Goal: Contribute content: Contribute content

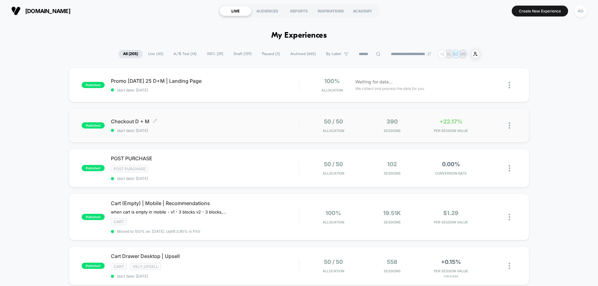
click at [264, 129] on span "start date: [DATE]" at bounding box center [205, 130] width 188 height 5
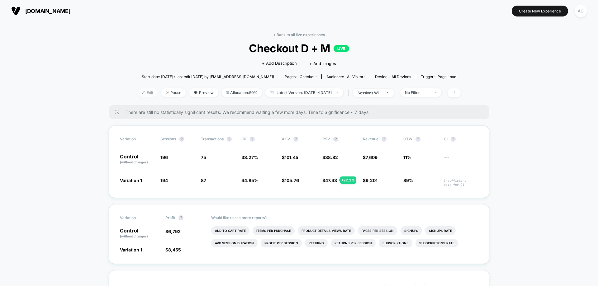
click at [137, 93] on span "Edit" at bounding box center [147, 92] width 21 height 8
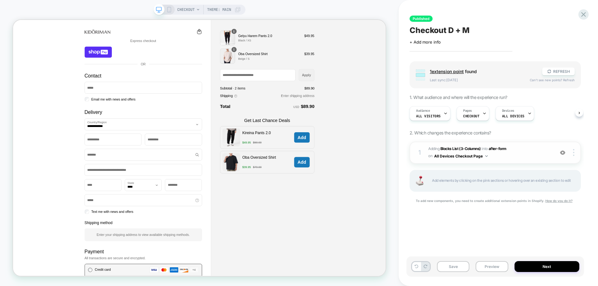
click at [533, 162] on div "1 #_loomi_addon_1755531751540 Adding Blocks List (3-Columns) INTO after-form af…" at bounding box center [494, 153] width 171 height 22
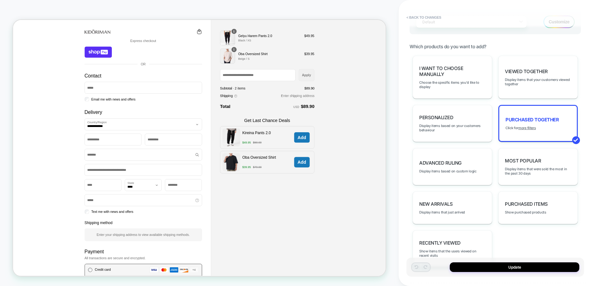
scroll to position [343, 0]
click at [534, 128] on u "more filters" at bounding box center [526, 127] width 17 height 4
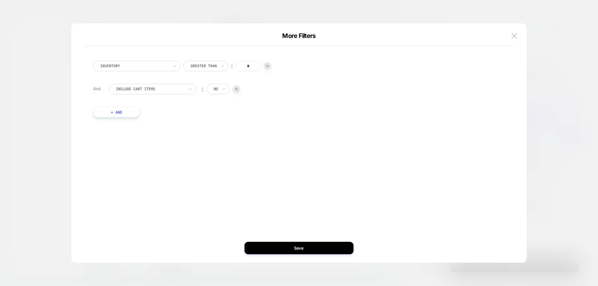
type textarea "*"
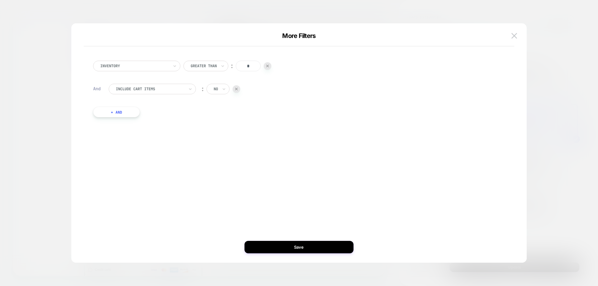
click at [131, 115] on button "+ And" at bounding box center [116, 112] width 47 height 11
click at [149, 121] on div at bounding box center [150, 119] width 69 height 6
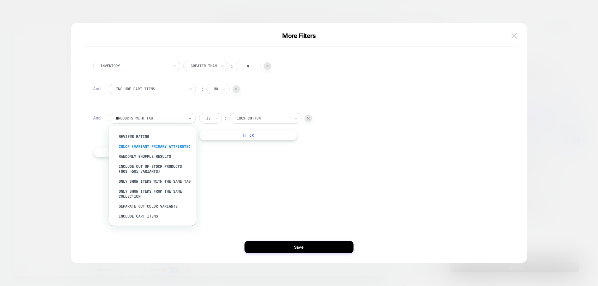
scroll to position [0, 0]
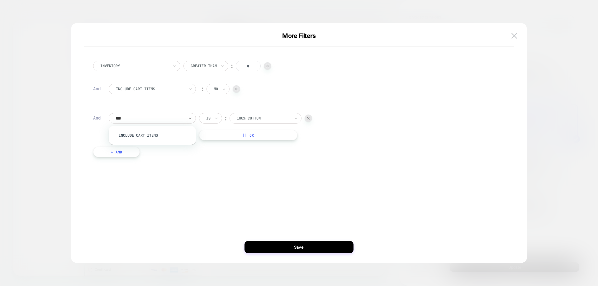
type input "****"
click at [148, 133] on div "Include Cart Items" at bounding box center [155, 135] width 81 height 10
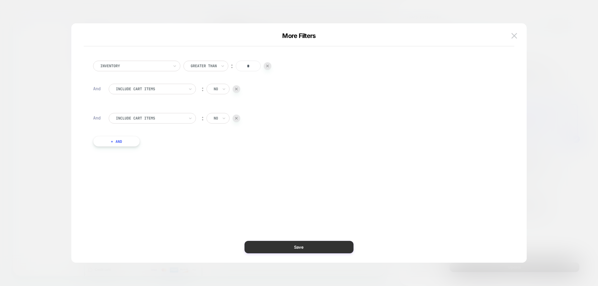
click at [311, 247] on button "Save" at bounding box center [298, 247] width 109 height 12
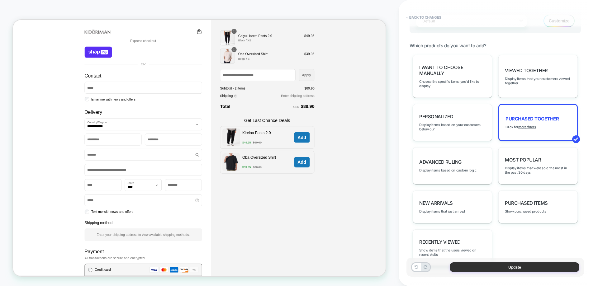
click at [539, 269] on button "Update" at bounding box center [515, 267] width 130 height 10
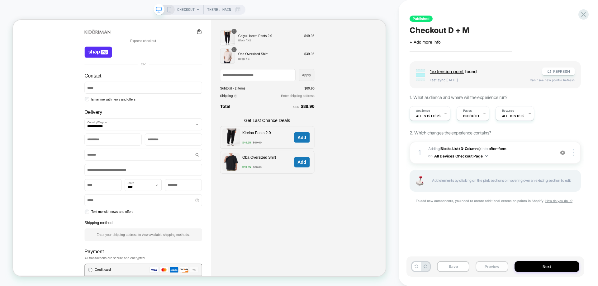
click at [503, 268] on button "Preview" at bounding box center [491, 266] width 32 height 11
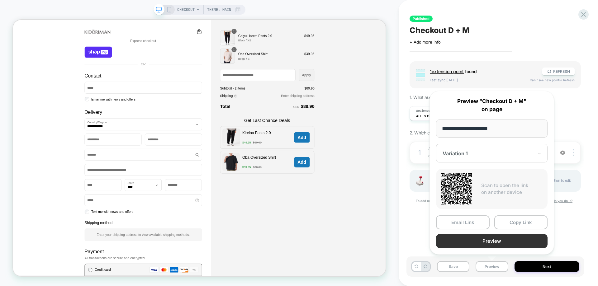
click at [511, 242] on button "Preview" at bounding box center [491, 241] width 111 height 14
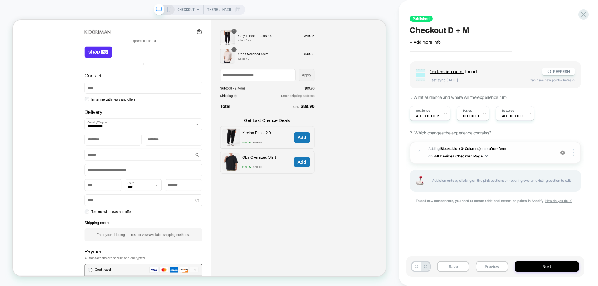
click at [542, 156] on span "#_loomi_addon_1755531751540 Adding Blocks List (3-Columns) INTO after-form afte…" at bounding box center [489, 152] width 123 height 15
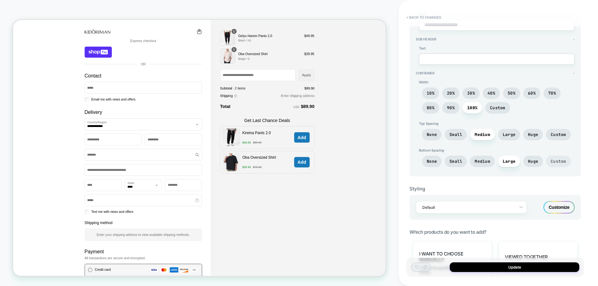
scroll to position [249, 0]
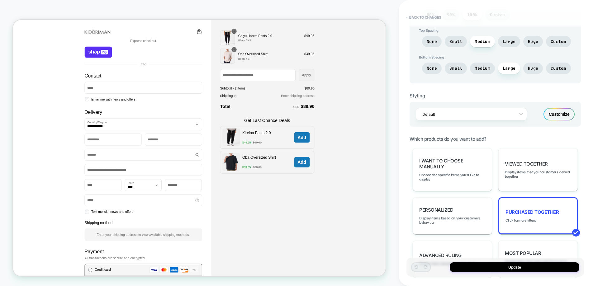
click at [559, 115] on div "Customize" at bounding box center [558, 114] width 31 height 12
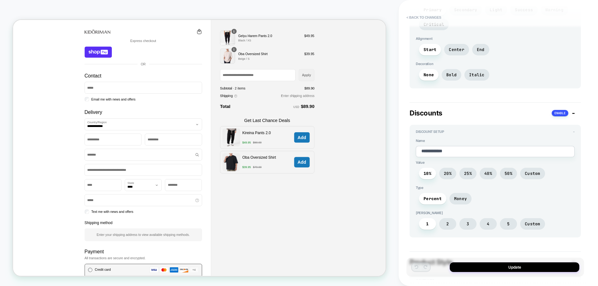
scroll to position [399, 0]
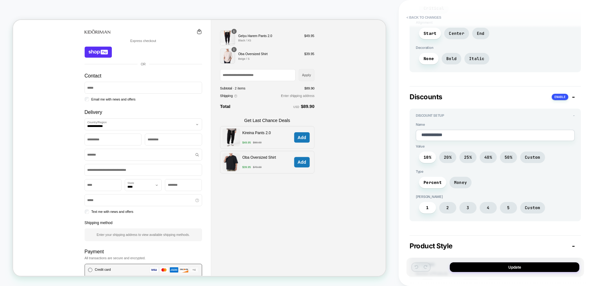
click at [575, 93] on div "Discounts -" at bounding box center [494, 97] width 171 height 8
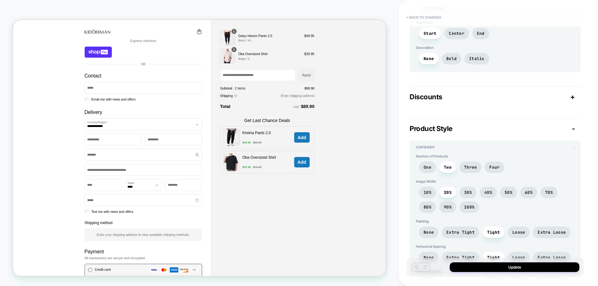
click at [575, 93] on div "Discounts +" at bounding box center [494, 97] width 171 height 8
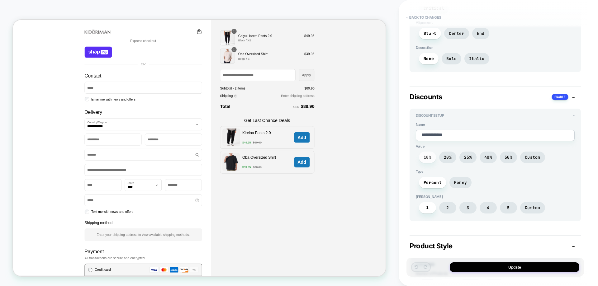
click at [430, 155] on span "10%" at bounding box center [427, 157] width 8 height 5
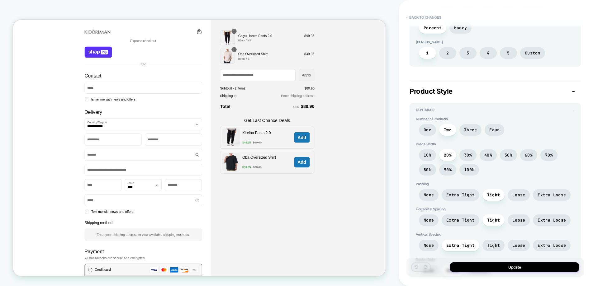
scroll to position [586, 0]
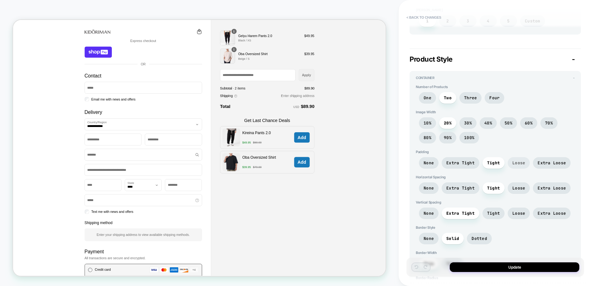
click at [511, 157] on span "Loose" at bounding box center [519, 163] width 22 height 12
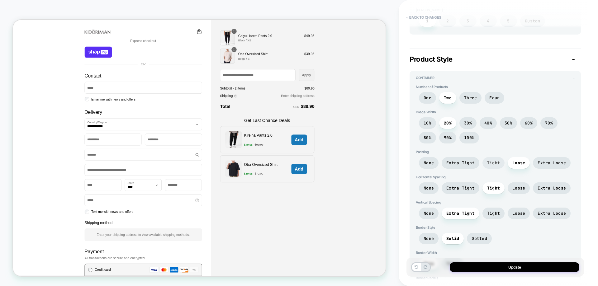
click at [492, 160] on span "Tight" at bounding box center [493, 162] width 13 height 5
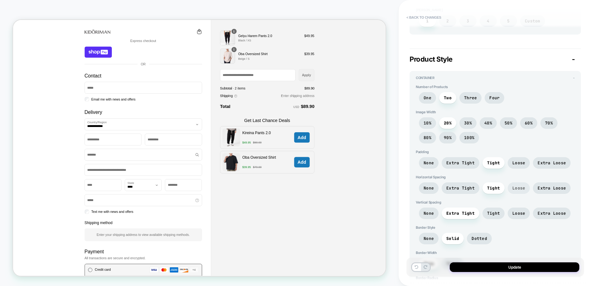
click at [519, 186] on span "Loose" at bounding box center [518, 188] width 13 height 5
click at [499, 182] on span "Tight" at bounding box center [493, 188] width 22 height 12
click at [499, 211] on span "Tight" at bounding box center [493, 213] width 13 height 5
click at [472, 208] on span "Extra Tight" at bounding box center [461, 214] width 38 height 12
click at [493, 208] on span "Tight" at bounding box center [493, 214] width 22 height 12
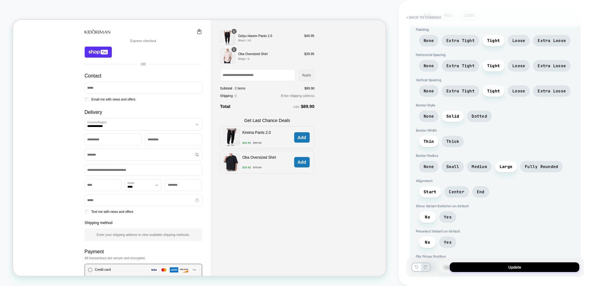
scroll to position [711, 0]
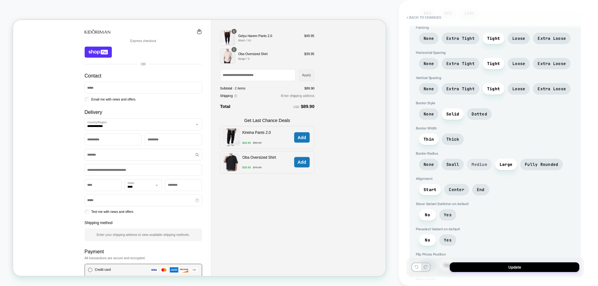
click at [484, 162] on span "Medium" at bounding box center [479, 164] width 16 height 5
click at [461, 187] on span "Center" at bounding box center [457, 189] width 16 height 5
click at [428, 187] on span "Start" at bounding box center [429, 189] width 13 height 5
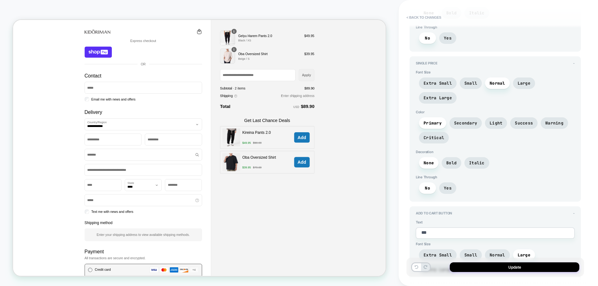
scroll to position [1271, 0]
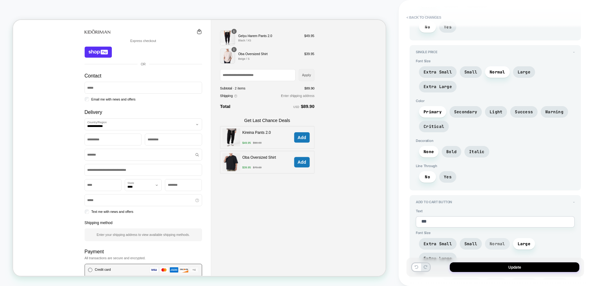
click at [492, 241] on span "Normal" at bounding box center [497, 243] width 16 height 5
click at [472, 241] on span "Small" at bounding box center [470, 243] width 13 height 5
click at [497, 241] on span "Normal" at bounding box center [497, 243] width 16 height 5
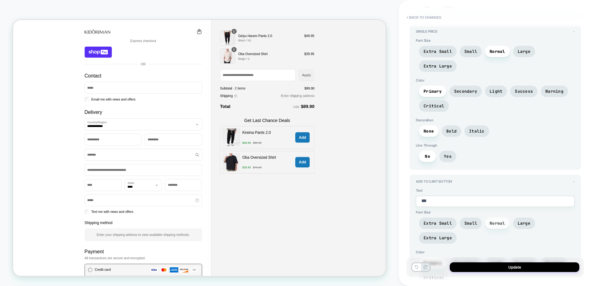
scroll to position [1302, 0]
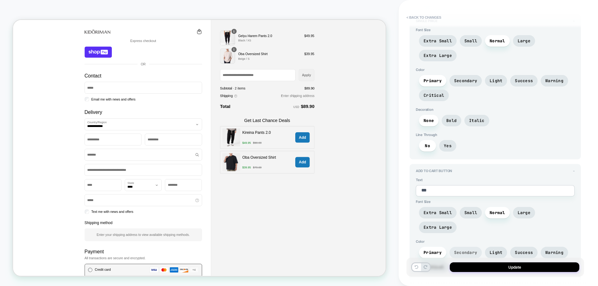
click at [469, 250] on span "Secondary" at bounding box center [465, 252] width 23 height 5
click at [490, 250] on span "Light" at bounding box center [495, 252] width 13 height 5
click at [464, 247] on span "Secondary" at bounding box center [465, 253] width 32 height 12
click at [433, 250] on span "Primary" at bounding box center [432, 252] width 18 height 5
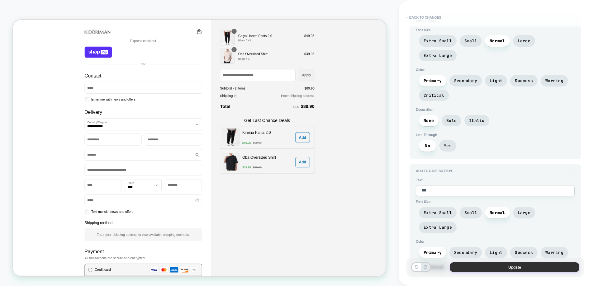
click at [509, 266] on button "Update" at bounding box center [515, 267] width 130 height 10
type textarea "*"
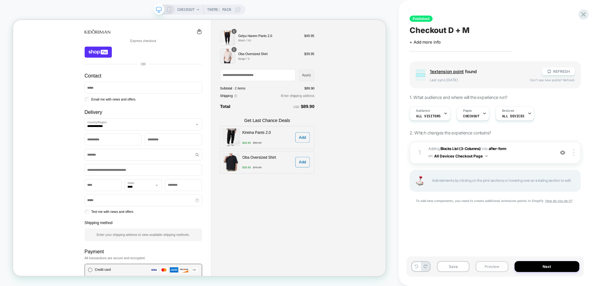
click at [504, 269] on button "Preview" at bounding box center [491, 266] width 32 height 11
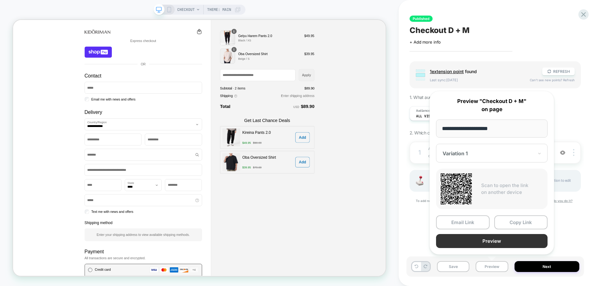
click at [505, 248] on button "Preview" at bounding box center [491, 241] width 111 height 14
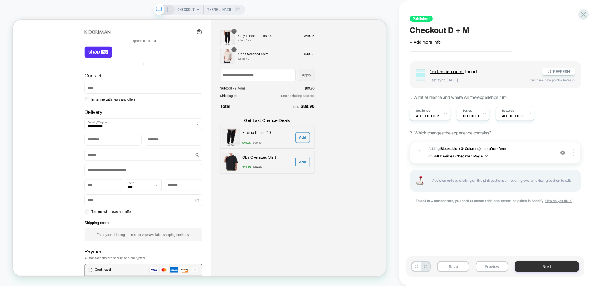
click at [552, 267] on button "Next" at bounding box center [546, 266] width 65 height 11
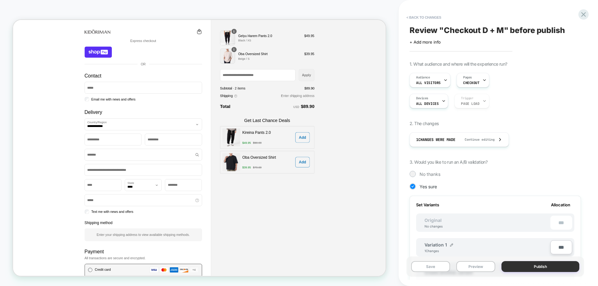
click at [547, 264] on button "Publish" at bounding box center [540, 266] width 78 height 11
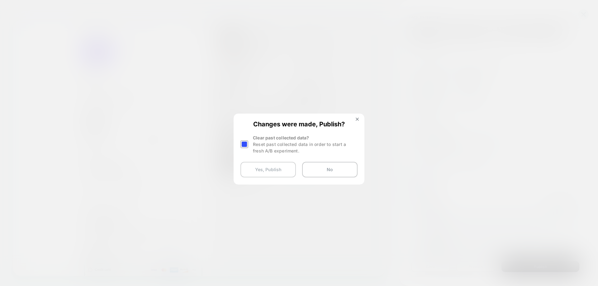
click at [272, 168] on button "Yes, Publish" at bounding box center [267, 170] width 55 height 16
